Goal: Transaction & Acquisition: Purchase product/service

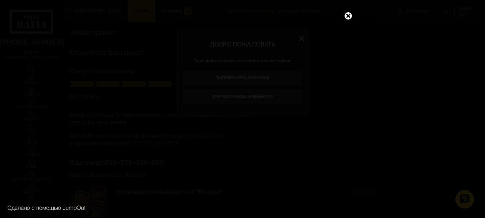
click at [349, 16] on link at bounding box center [348, 16] width 10 height 10
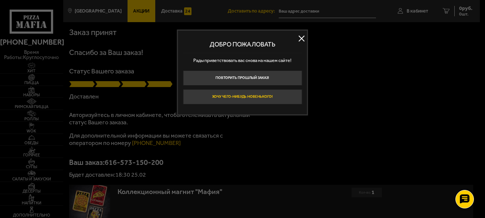
click at [272, 96] on button "Хочу чего-нибудь новенького!" at bounding box center [242, 96] width 119 height 15
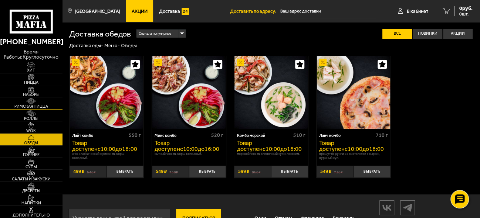
click at [39, 106] on span "Римская пицца" at bounding box center [31, 107] width 62 height 4
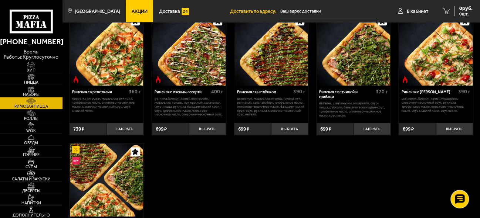
scroll to position [35, 0]
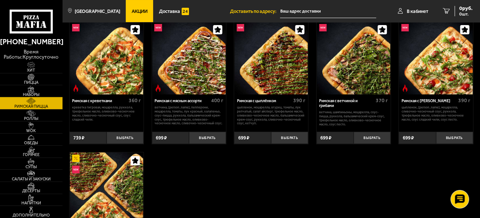
click at [41, 89] on img at bounding box center [30, 89] width 19 height 7
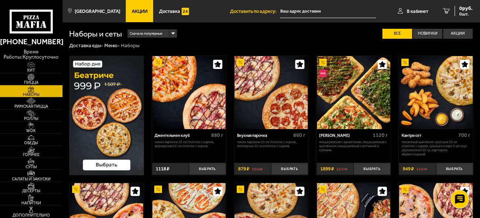
click at [106, 169] on img at bounding box center [106, 116] width 75 height 120
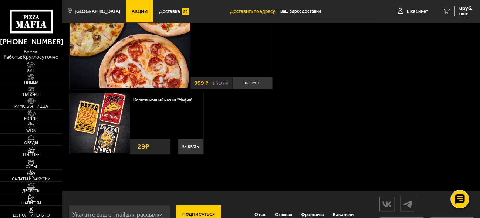
scroll to position [9, 0]
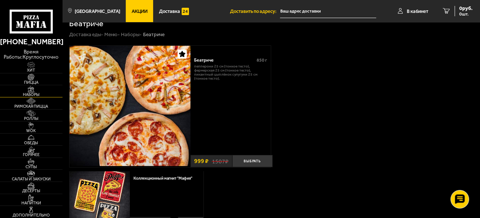
click at [49, 95] on span "Наборы" at bounding box center [31, 95] width 62 height 4
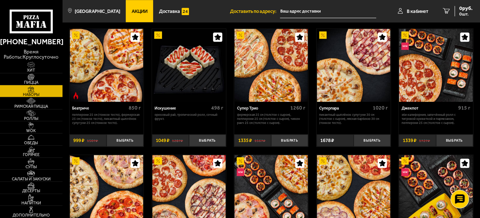
scroll to position [295, 0]
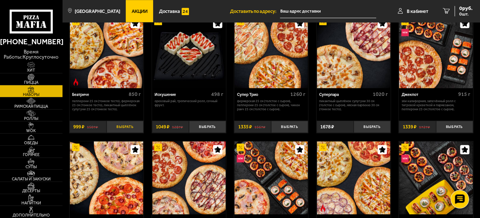
click at [133, 129] on button "Выбрать" at bounding box center [124, 127] width 37 height 12
click at [449, 7] on div "999 руб. 1 шт." at bounding box center [460, 11] width 24 height 10
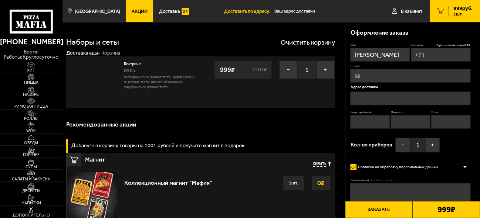
type input "[PHONE_NUMBER]"
type input "[STREET_ADDRESS]"
type input "28"
type input "1"
type input "7"
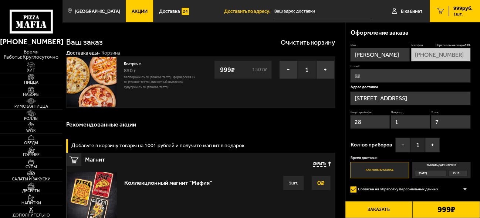
click at [403, 213] on button "Заказать" at bounding box center [379, 209] width 68 height 17
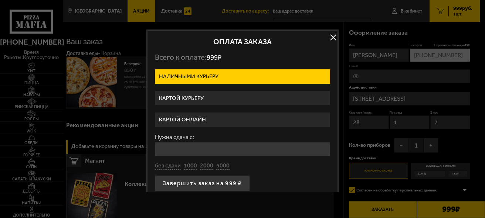
click at [301, 97] on label "Картой курьеру" at bounding box center [242, 98] width 175 height 14
click at [0, 0] on input "Картой курьеру" at bounding box center [0, 0] width 0 height 0
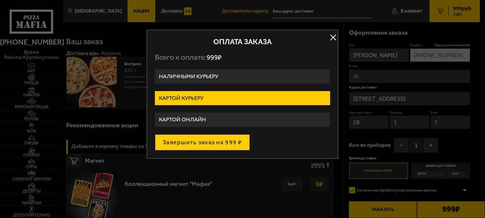
click at [222, 140] on button "Завершить заказ на 999 ₽" at bounding box center [202, 142] width 95 height 16
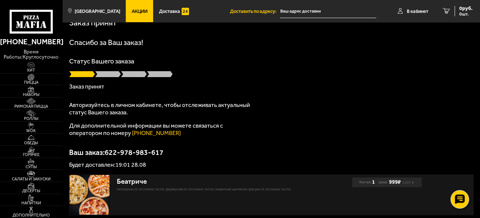
scroll to position [6, 0]
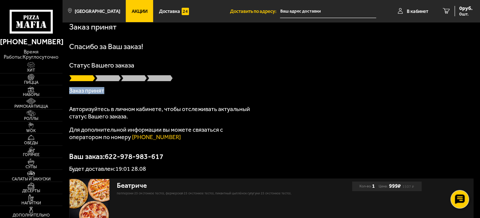
drag, startPoint x: 483, startPoint y: 100, endPoint x: 484, endPoint y: 120, distance: 20.0
click at [480, 120] on html "[PHONE_NUMBER] время работы: круглосуточно [PERSON_NAME] Наборы Римская пицца Р…" at bounding box center [240, 141] width 480 height 294
click at [414, 89] on p "Заказ принят" at bounding box center [271, 91] width 404 height 6
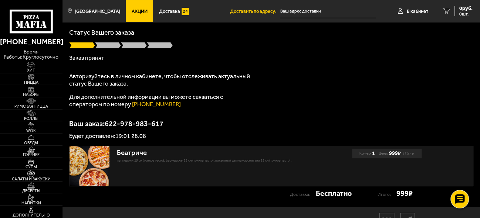
scroll to position [0, 0]
